Goal: Task Accomplishment & Management: Use online tool/utility

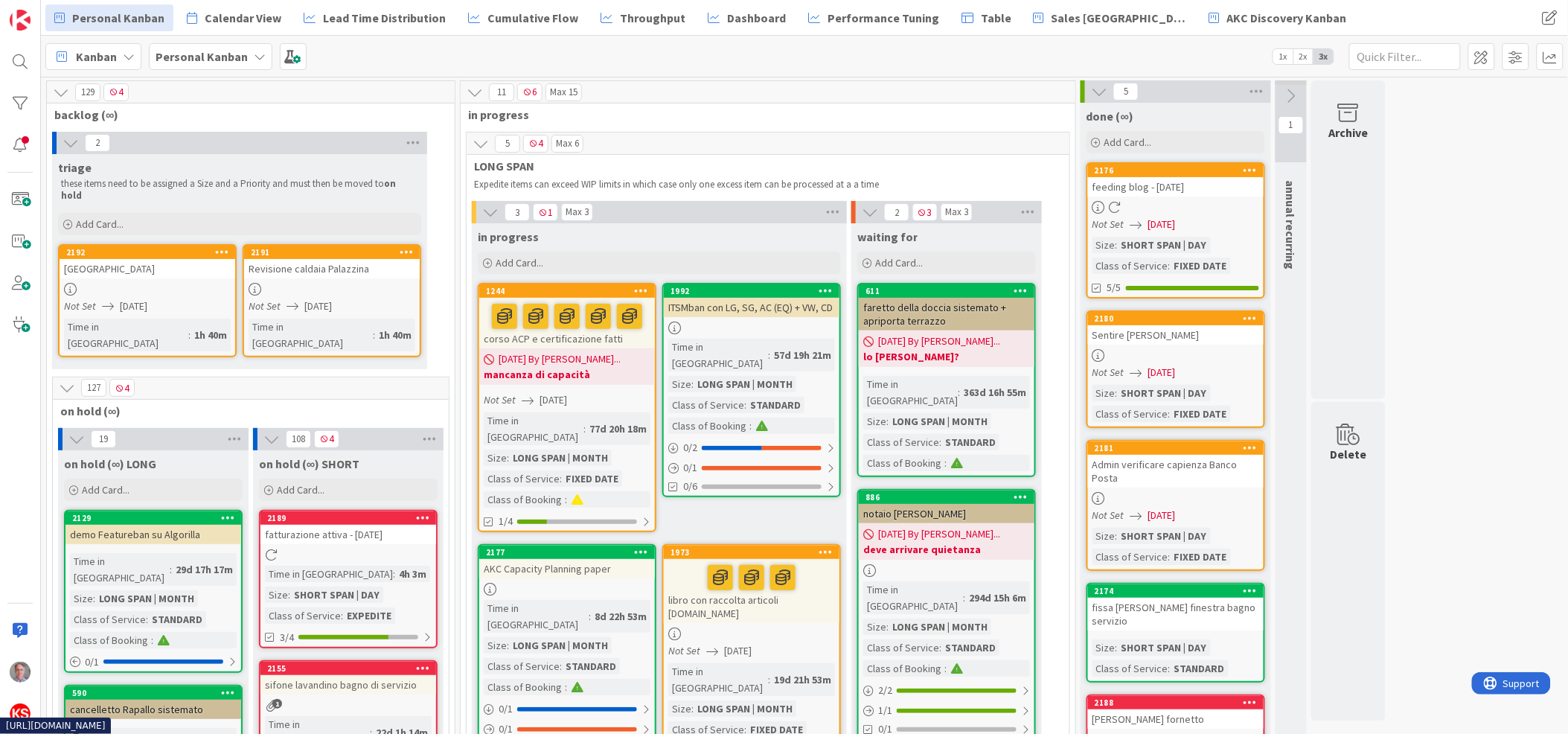
click at [386, 283] on div at bounding box center [332, 289] width 176 height 13
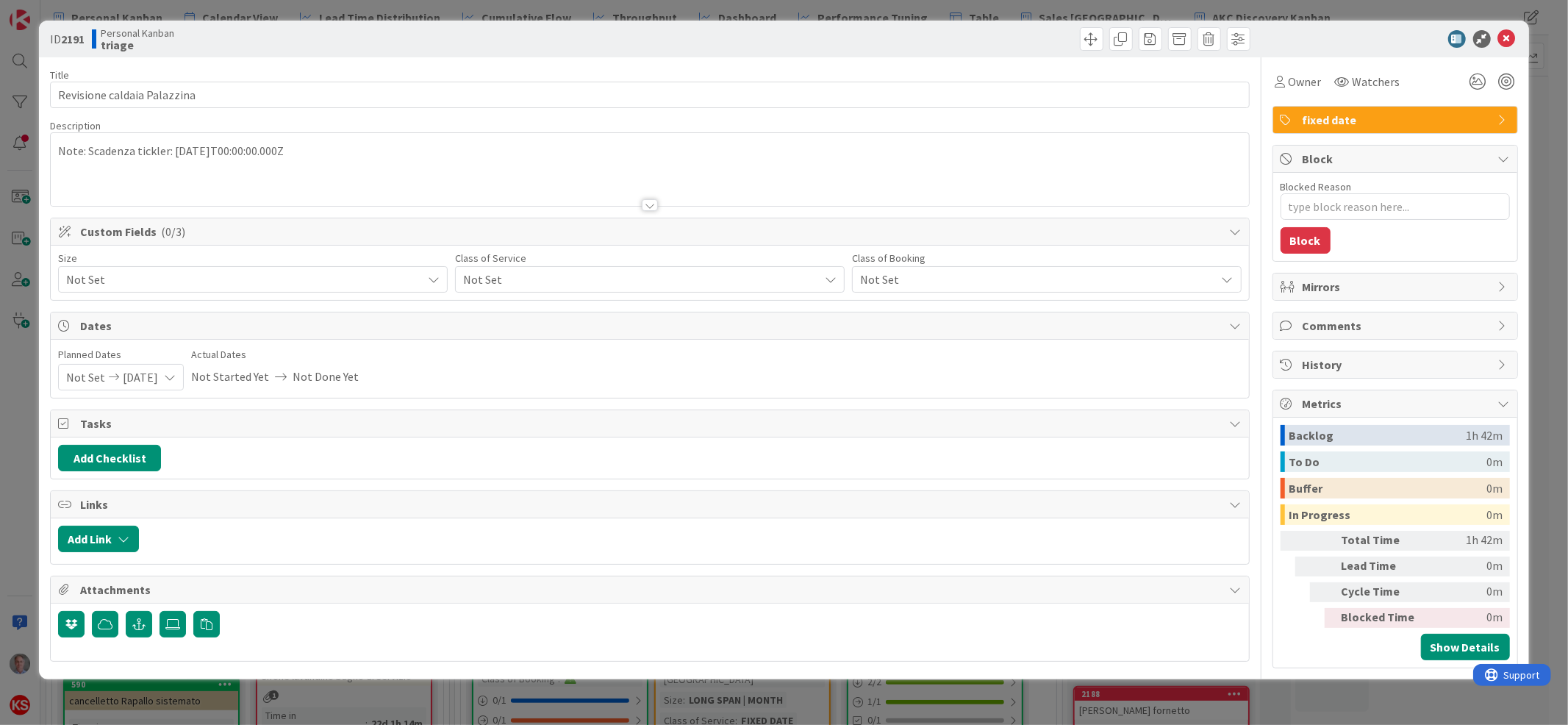
click at [516, 275] on span "Not Set" at bounding box center [637, 280] width 348 height 21
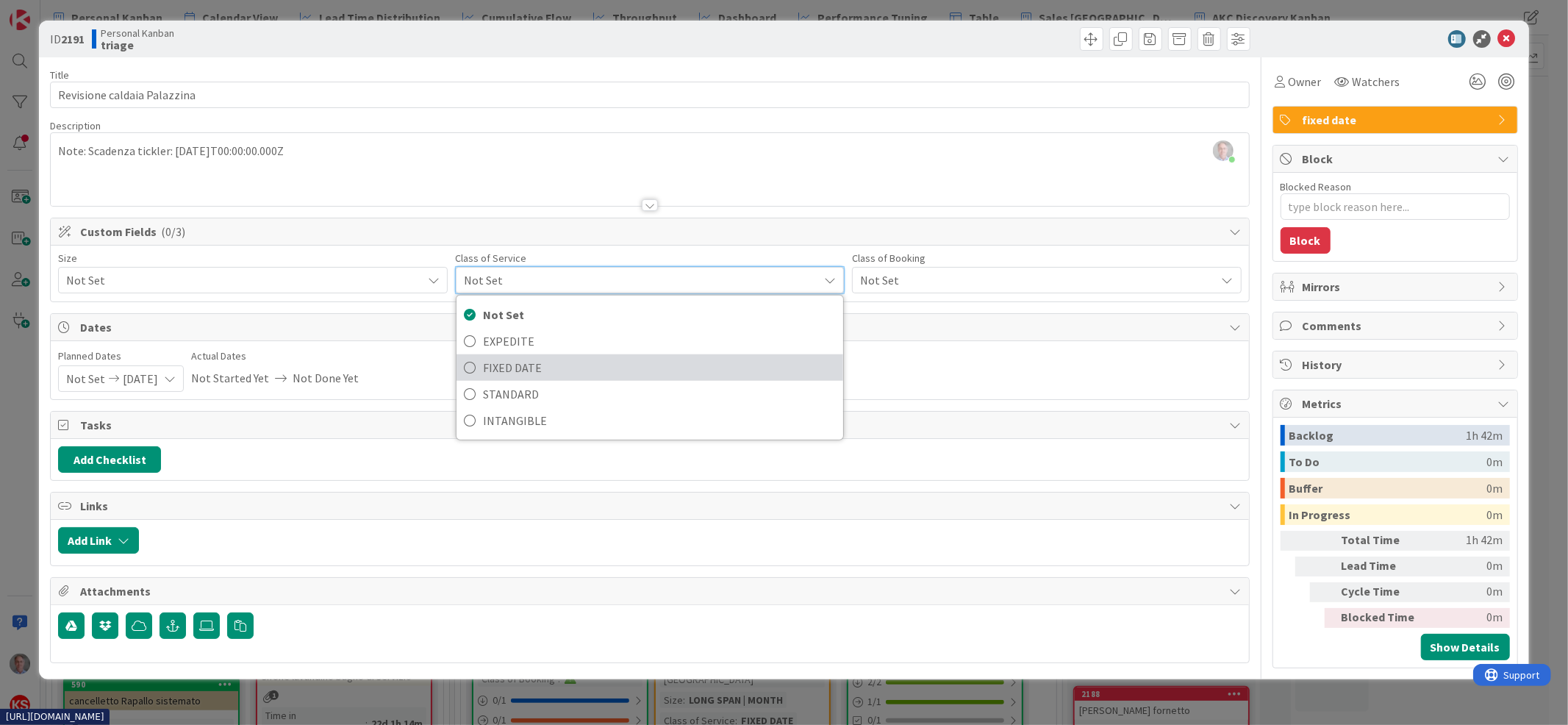
click at [535, 377] on span "FIXED DATE" at bounding box center [659, 368] width 353 height 22
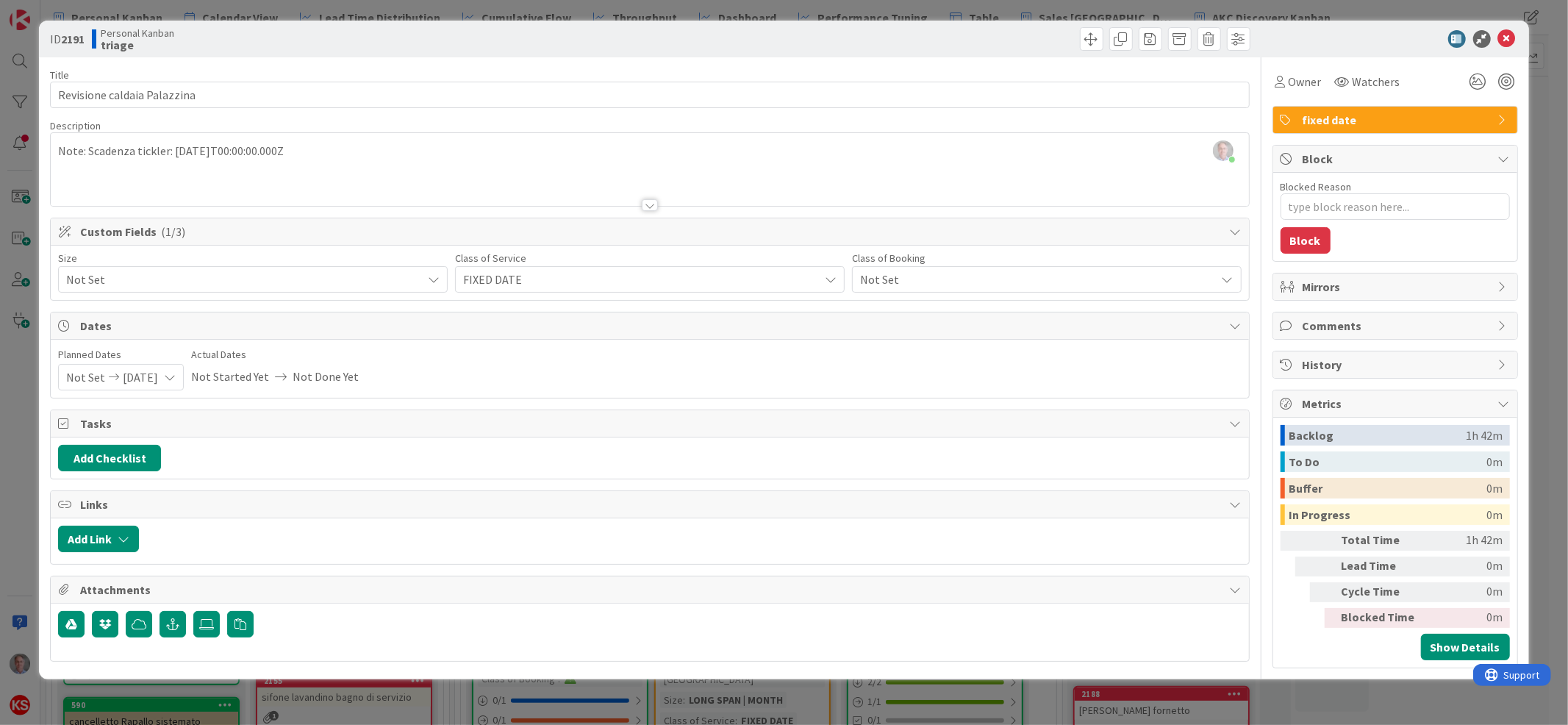
click at [413, 282] on span "Not Set" at bounding box center [240, 280] width 348 height 21
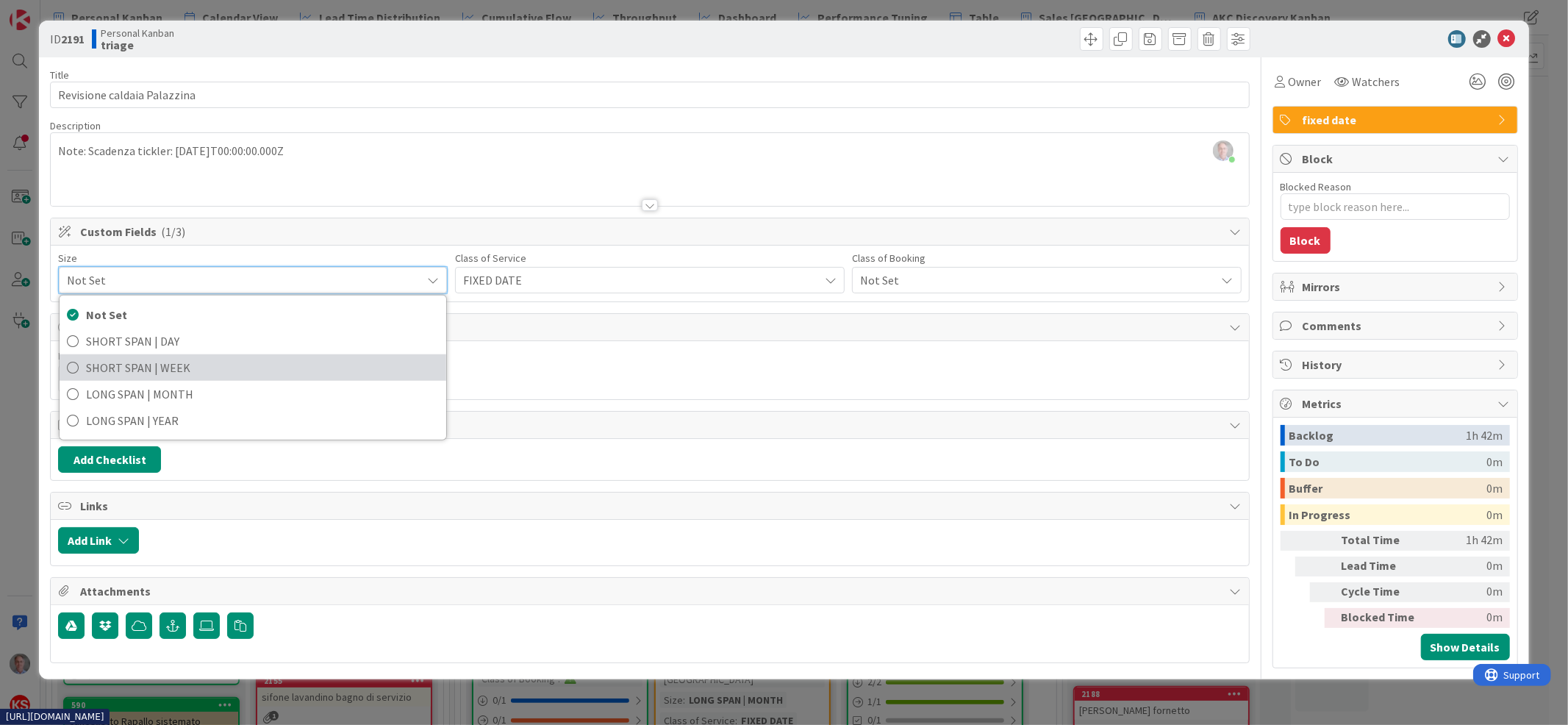
click at [400, 362] on span "SHORT SPAN | WEEK" at bounding box center [262, 368] width 353 height 22
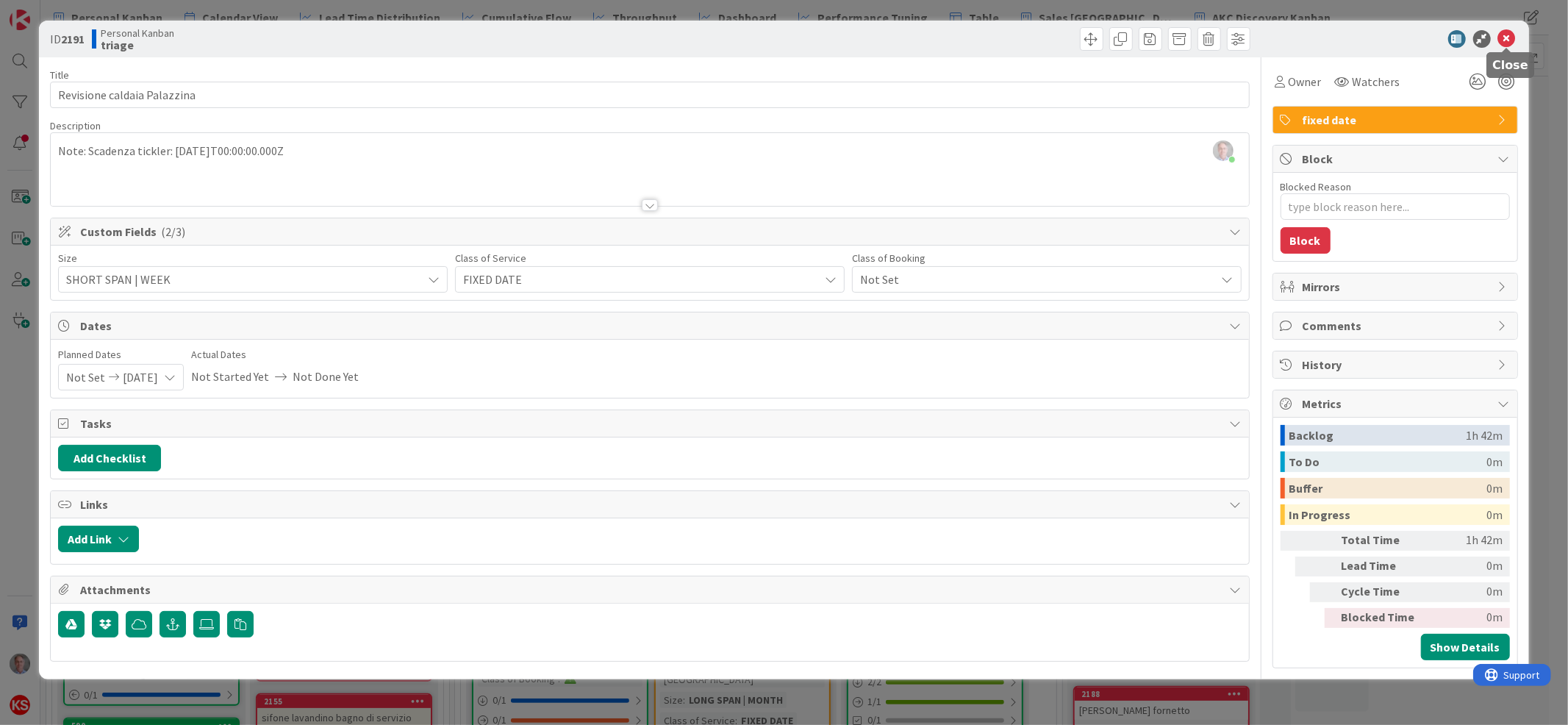
click at [1512, 39] on icon at bounding box center [1507, 39] width 18 height 18
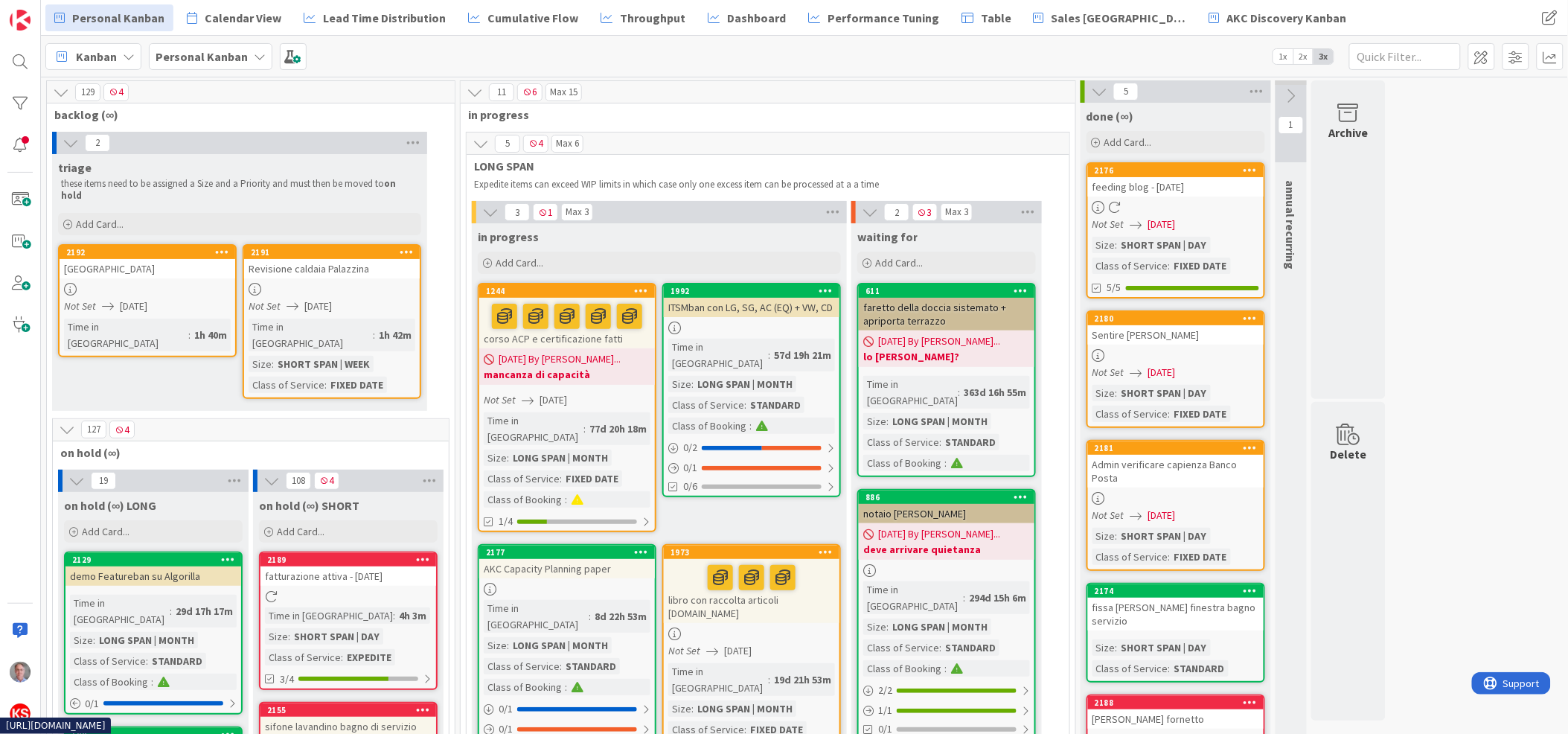
click at [189, 269] on link "[GEOGRAPHIC_DATA] Not Set [DATE] Time in [GEOGRAPHIC_DATA] : 1h 40m" at bounding box center [148, 300] width 179 height 113
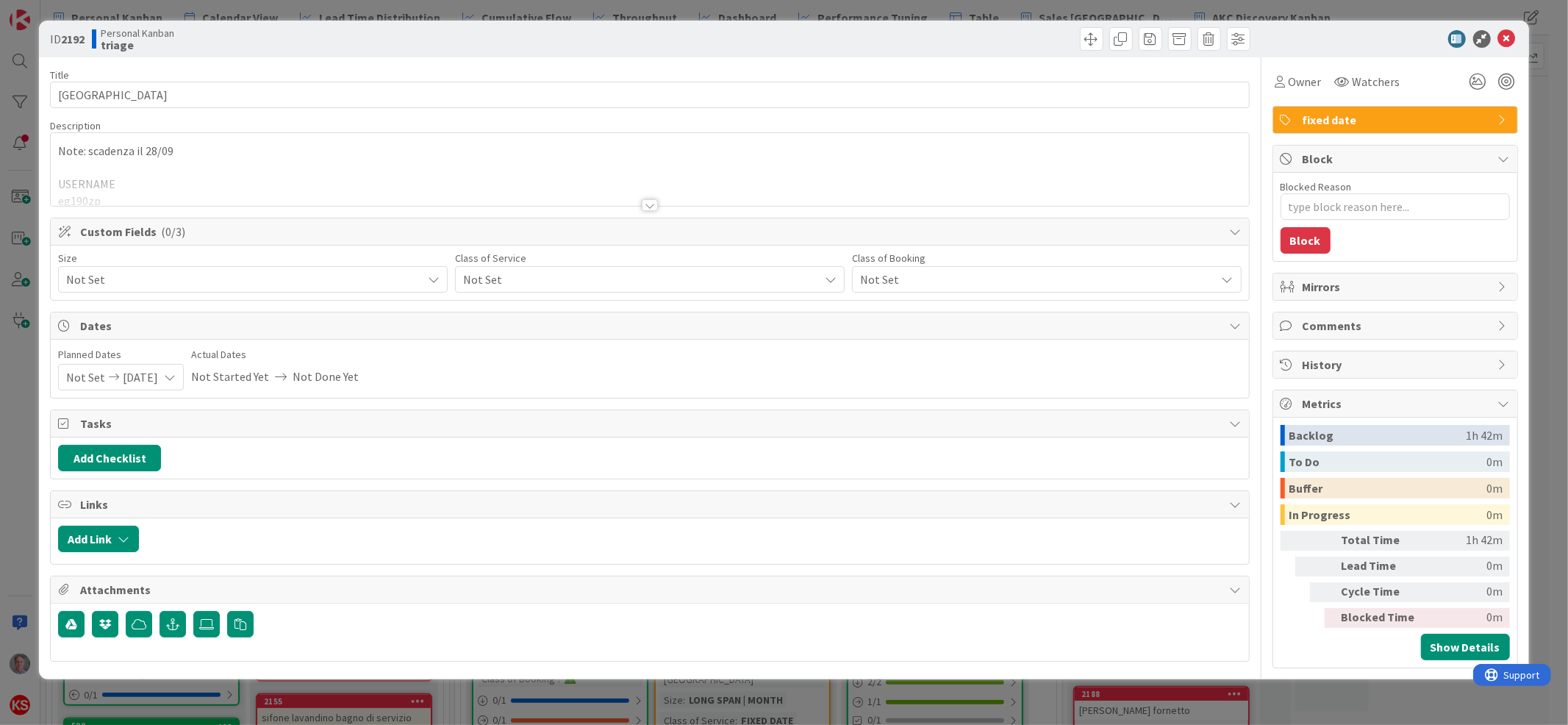
click at [534, 282] on span "Not Set" at bounding box center [637, 280] width 348 height 21
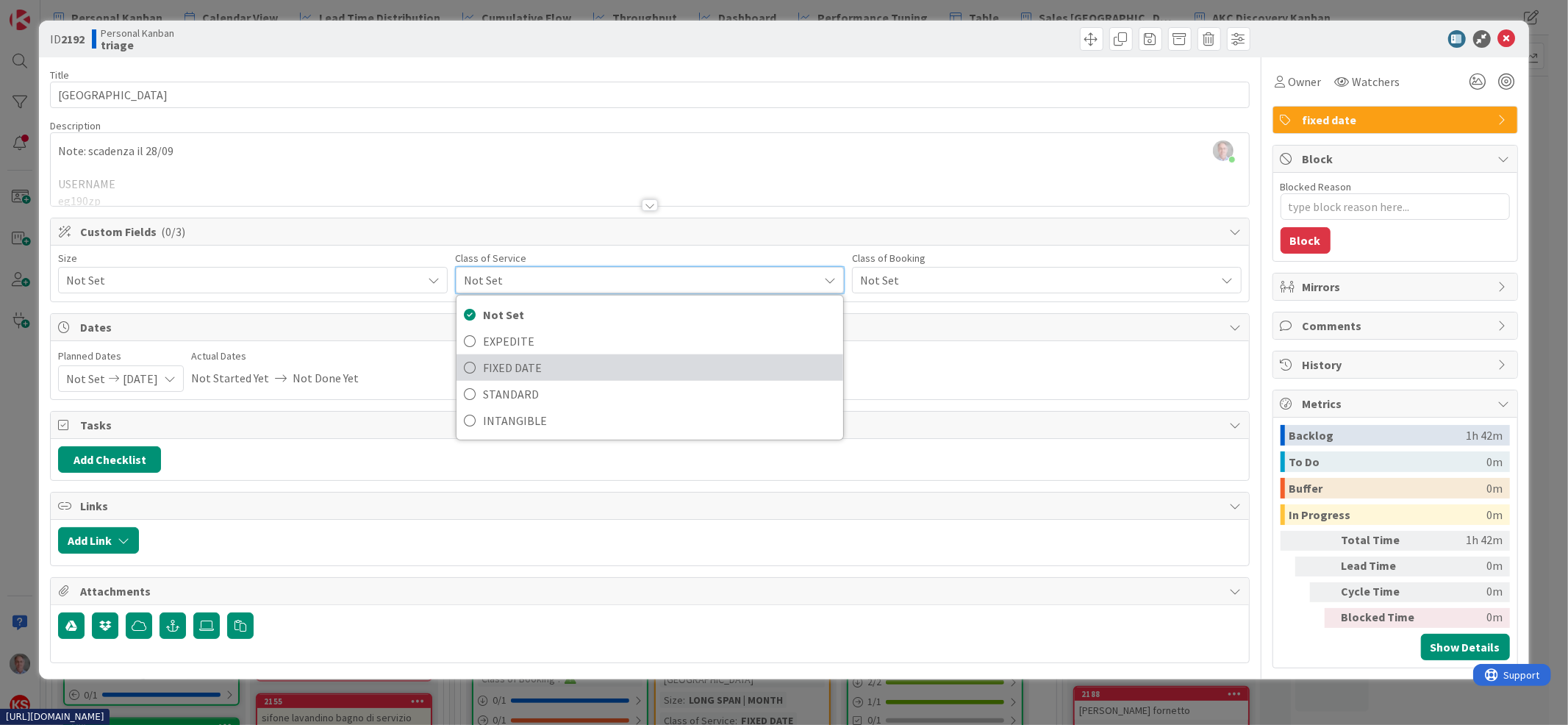
click at [531, 365] on span "FIXED DATE" at bounding box center [659, 368] width 353 height 22
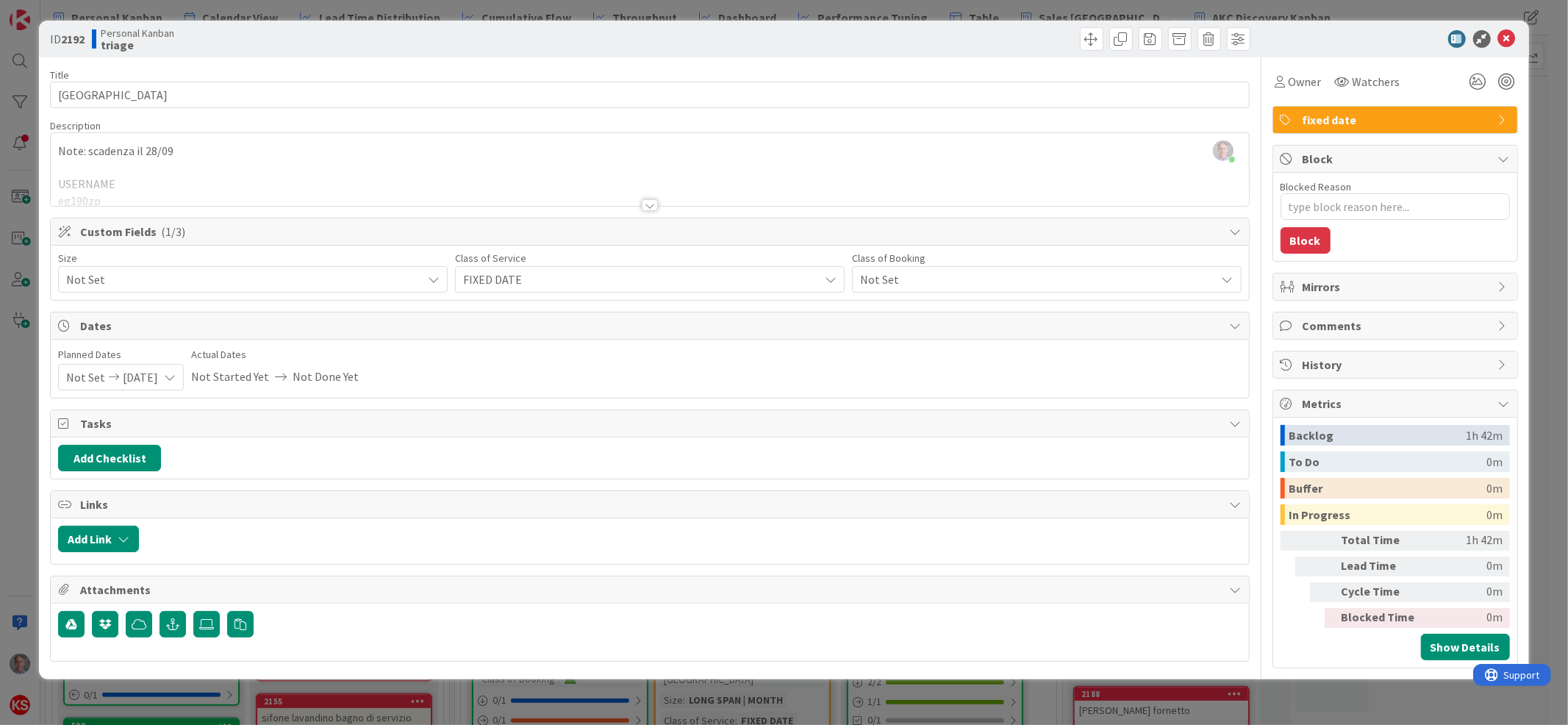
click at [371, 286] on span "Not Set" at bounding box center [240, 280] width 348 height 21
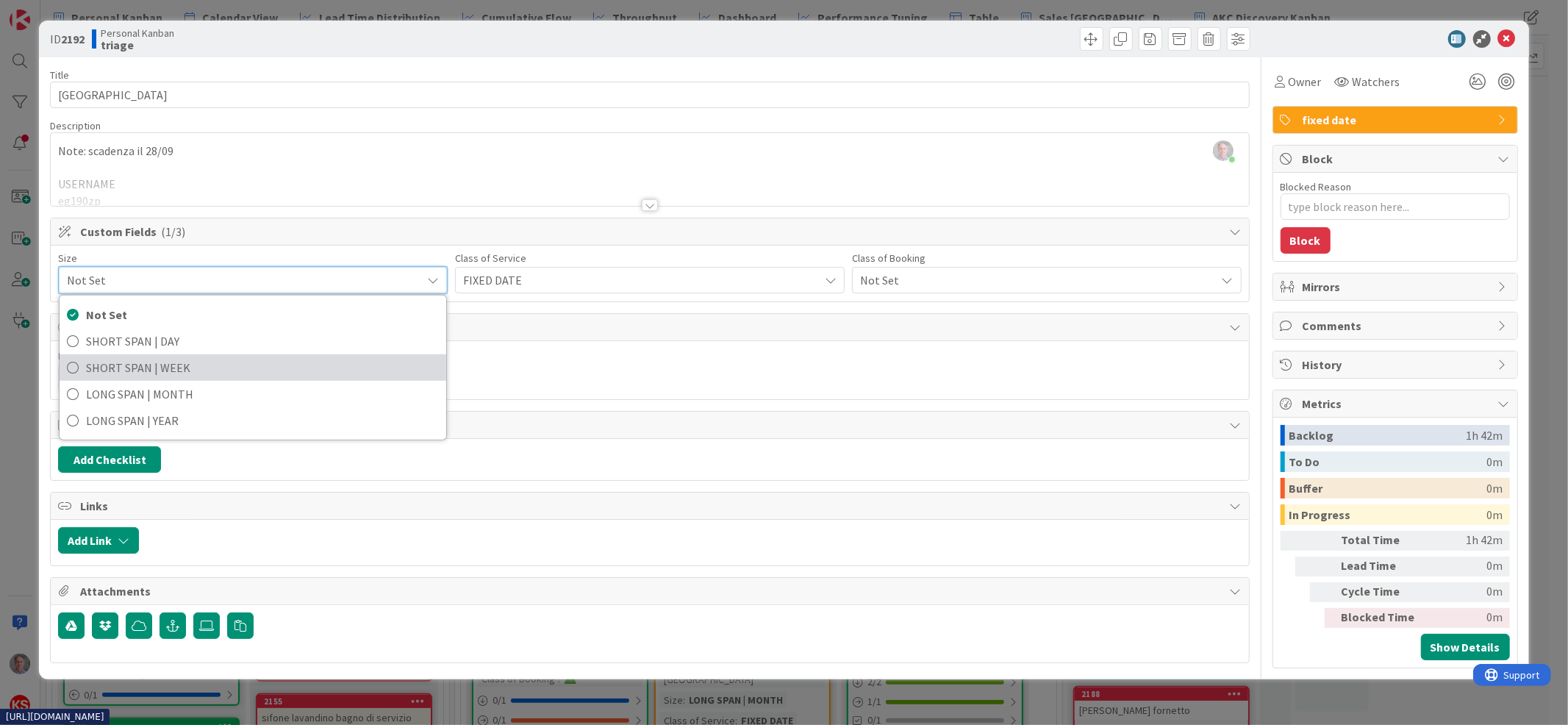
click at [186, 365] on span "SHORT SPAN | WEEK" at bounding box center [262, 368] width 353 height 22
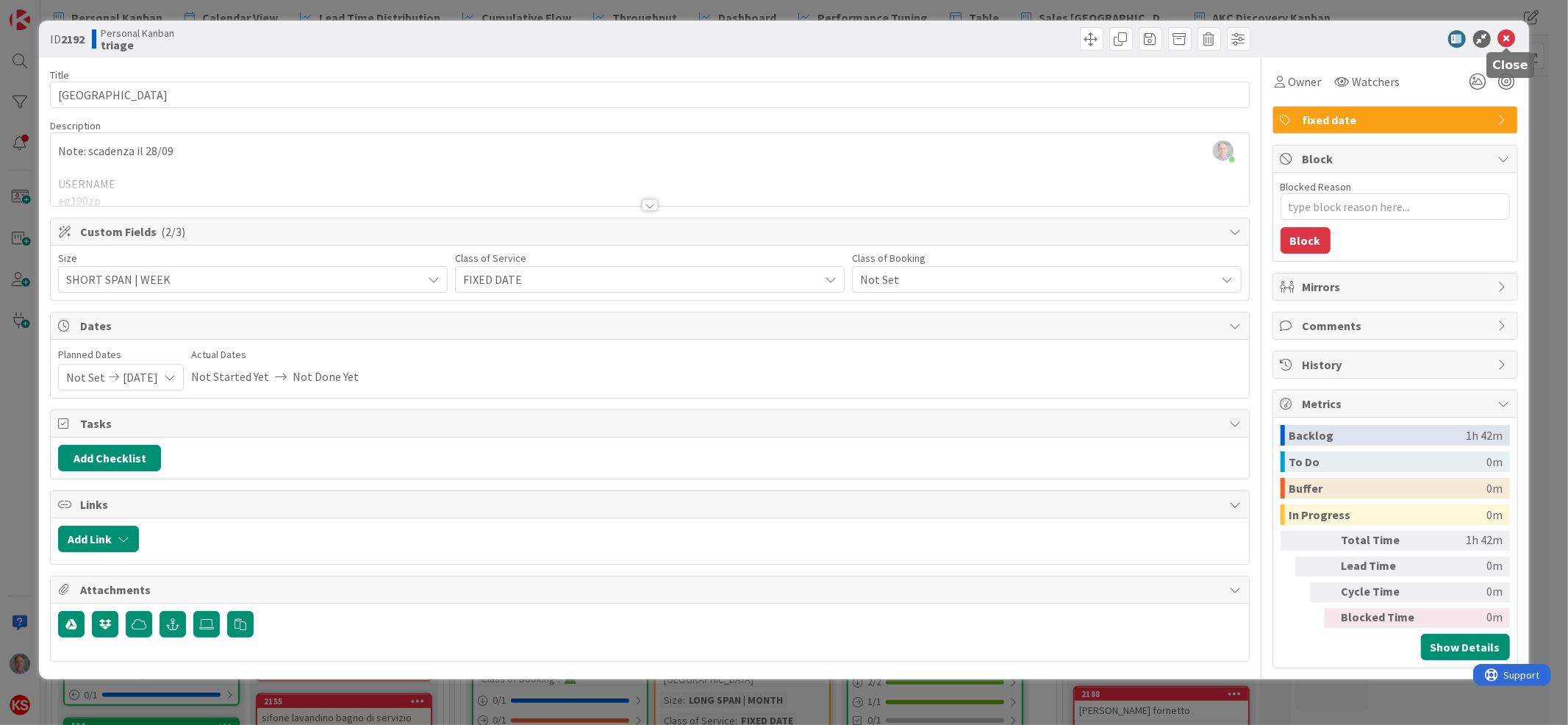
click at [1507, 40] on icon at bounding box center [1507, 39] width 18 height 18
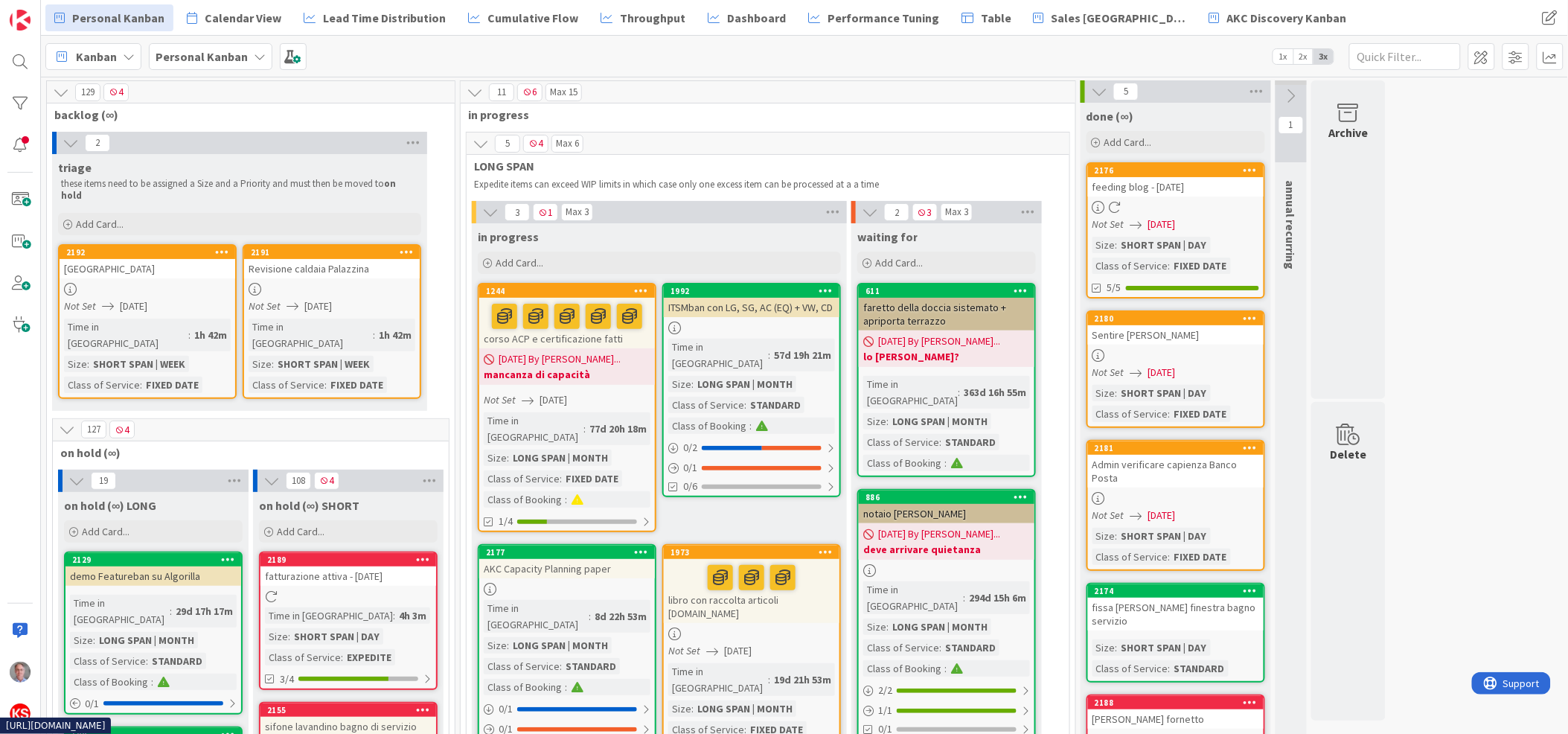
click at [371, 283] on div at bounding box center [332, 289] width 176 height 13
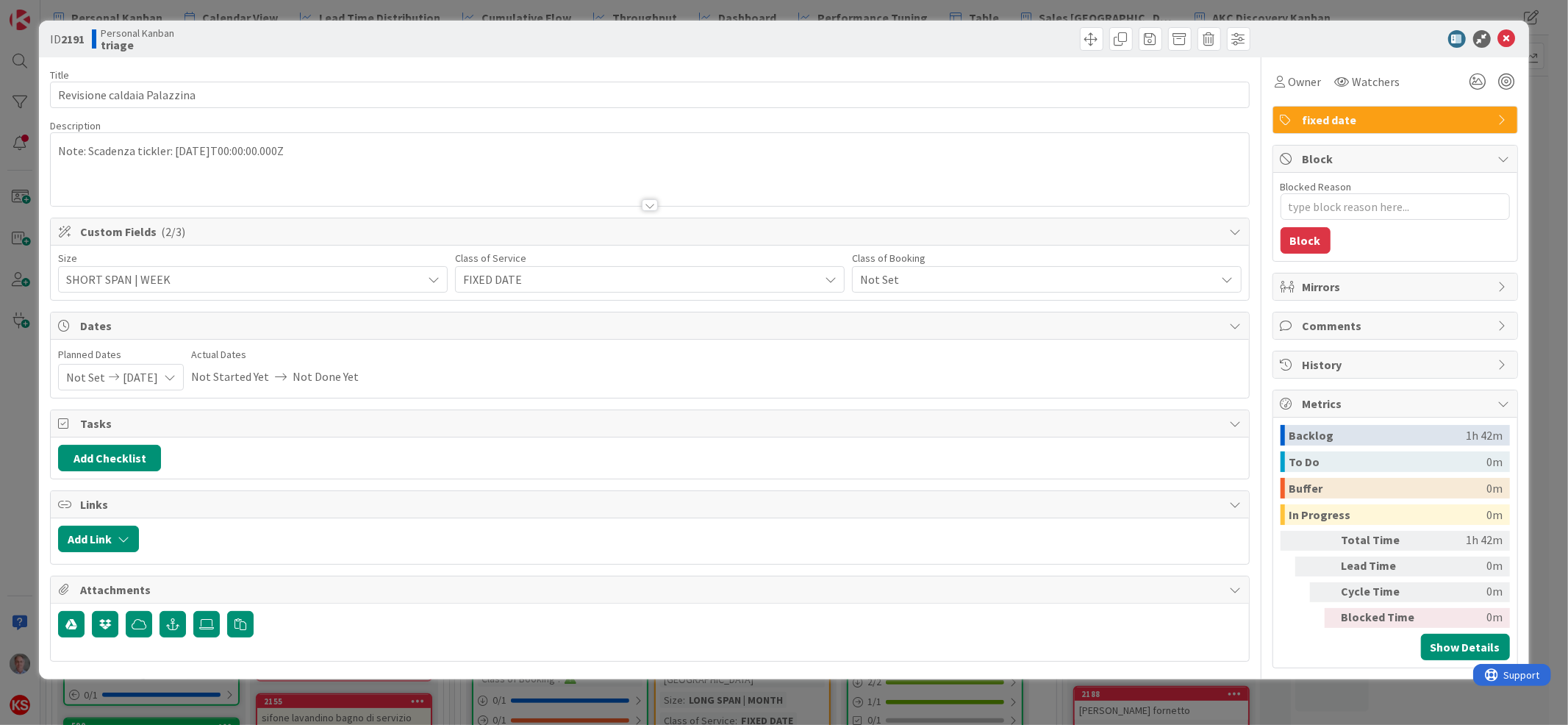
click at [909, 285] on span "Not Set" at bounding box center [1034, 280] width 348 height 21
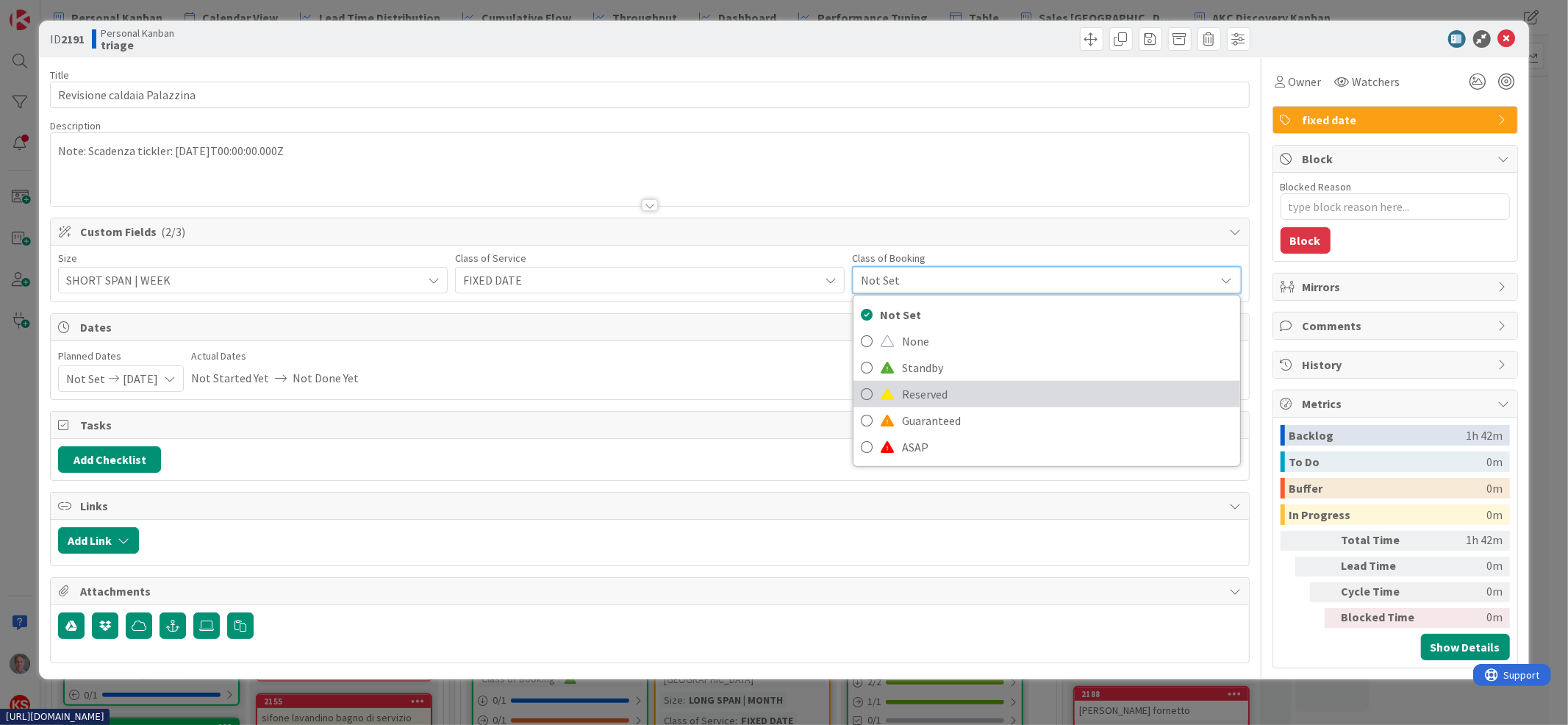
click at [916, 391] on span "Reserved" at bounding box center [1067, 394] width 331 height 22
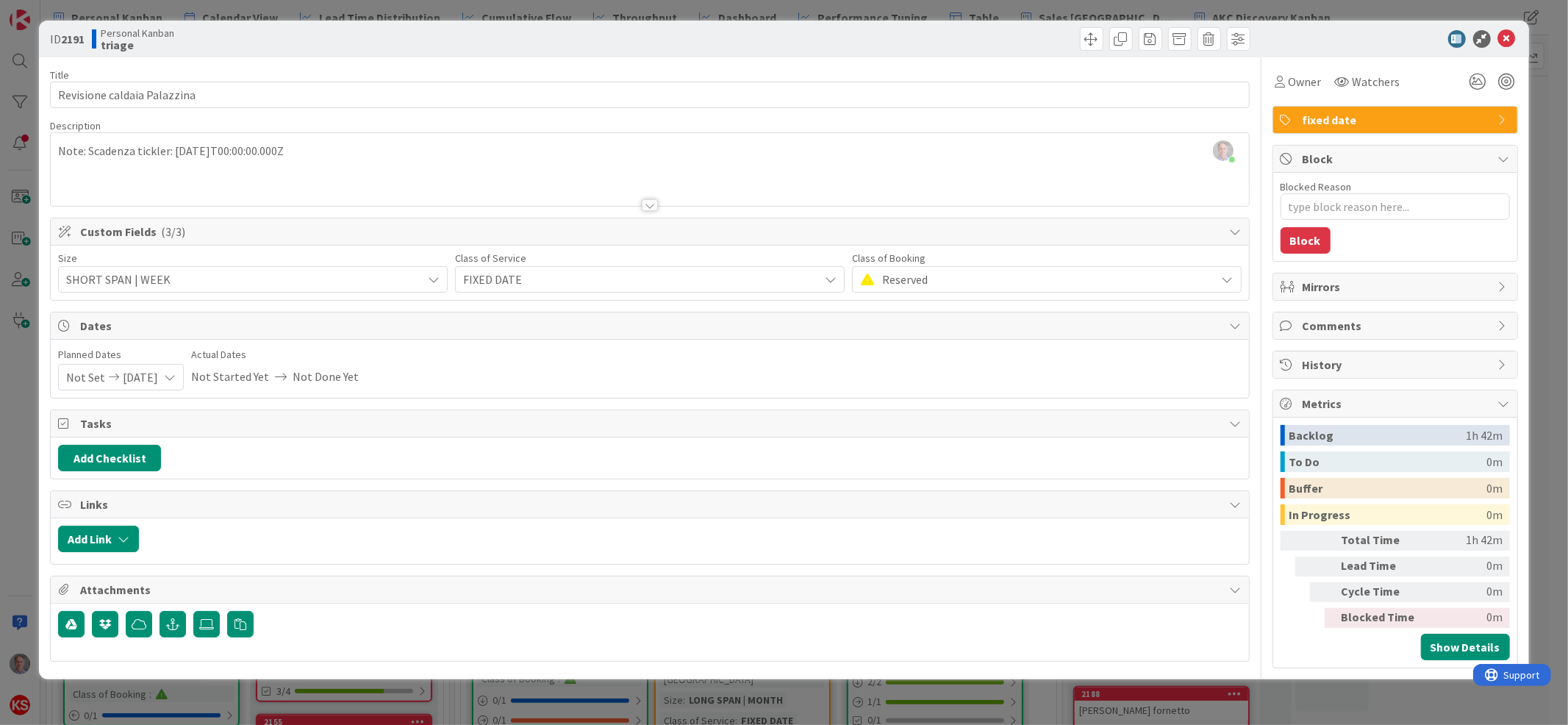
type textarea "x"
click at [1508, 41] on icon at bounding box center [1507, 39] width 18 height 18
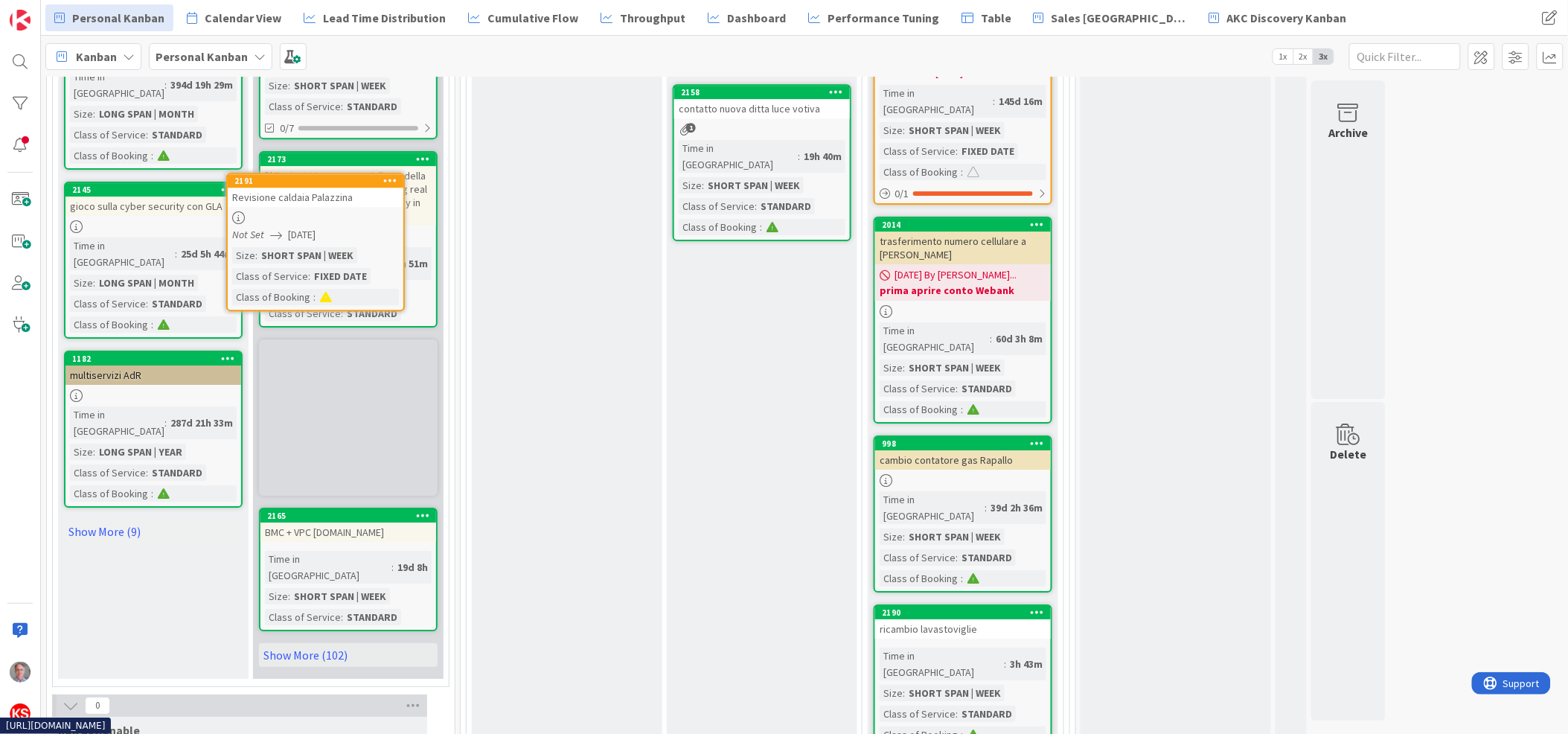
scroll to position [1686, 0]
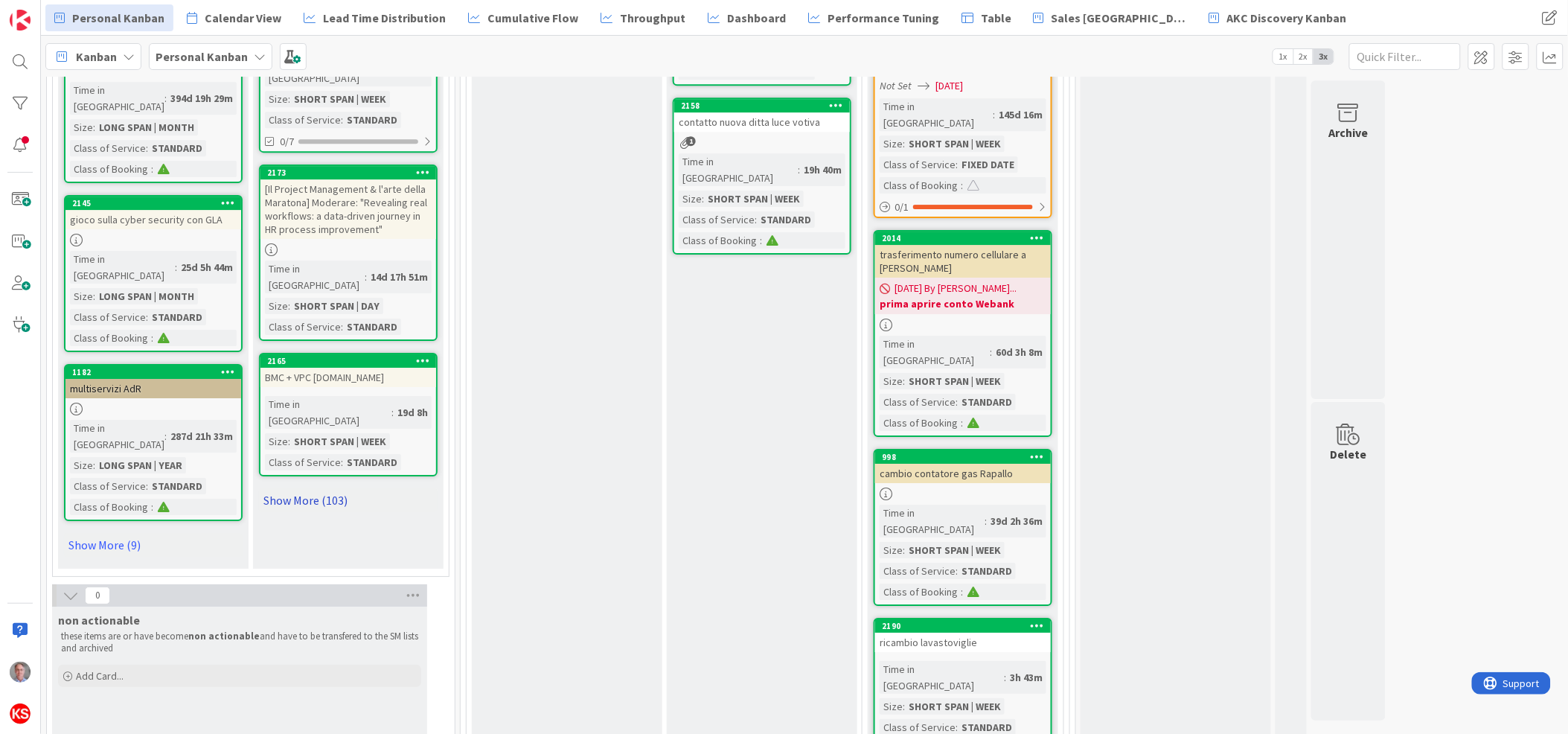
click at [323, 488] on link "Show More (103)" at bounding box center [348, 500] width 179 height 24
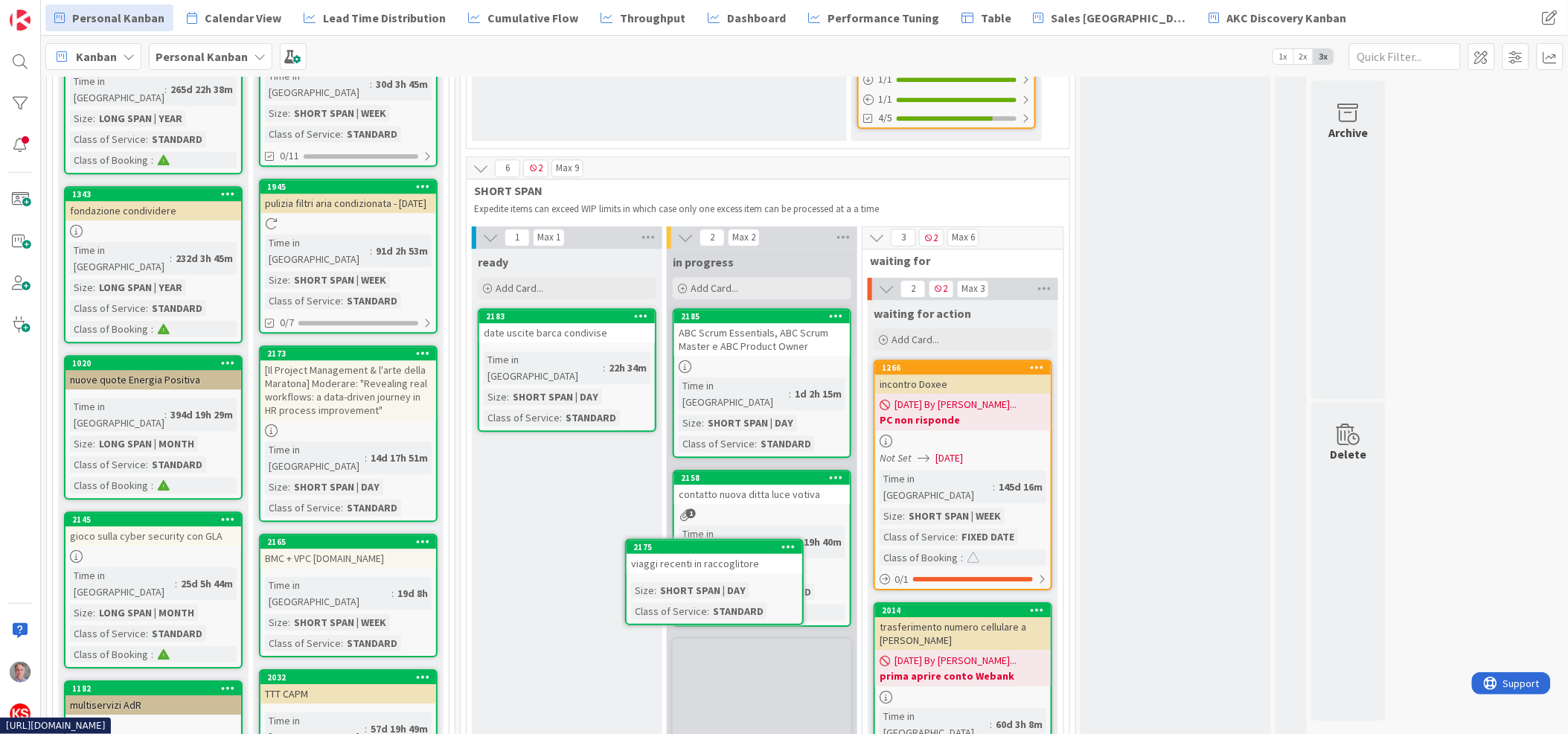
scroll to position [1346, 0]
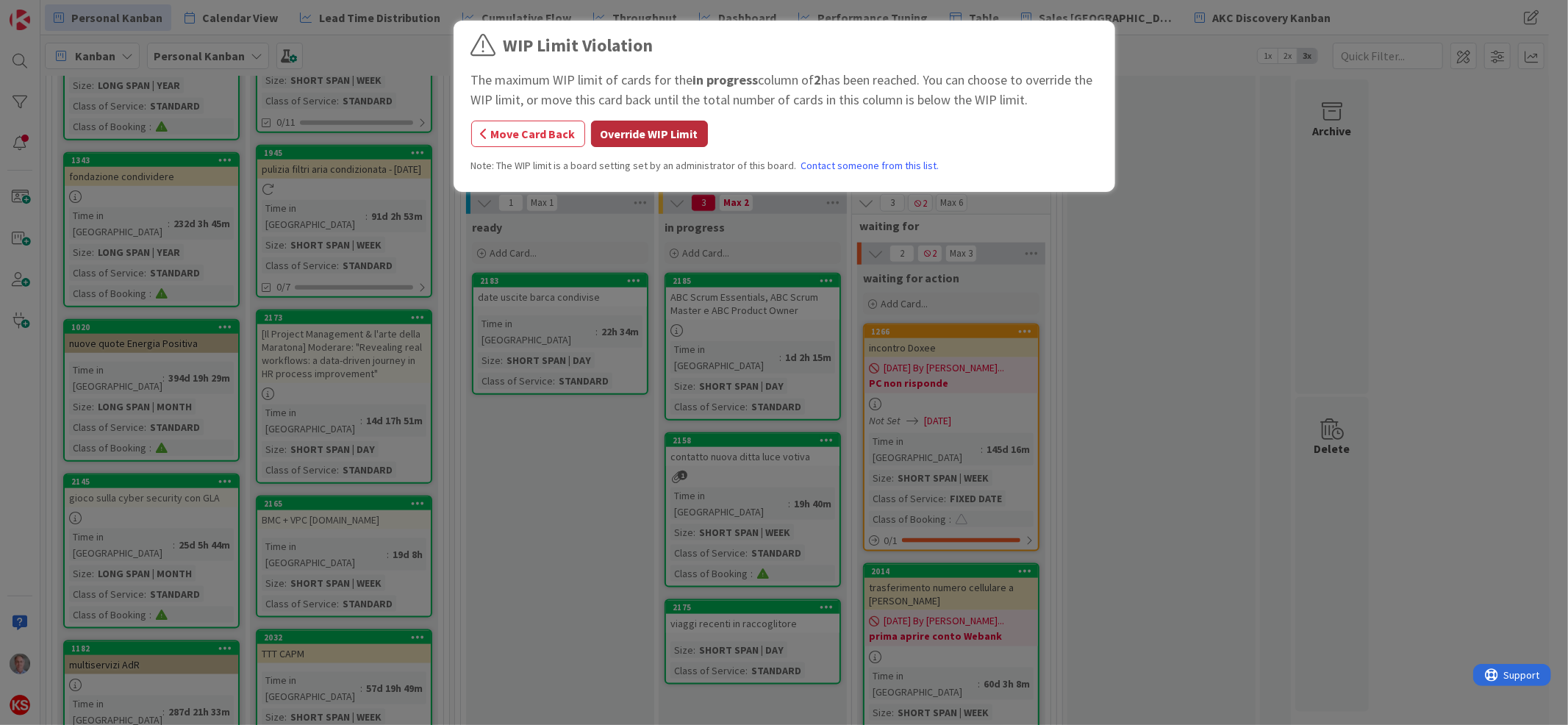
click at [663, 138] on button "Override WIP Limit" at bounding box center [649, 134] width 117 height 27
